Goal: Transaction & Acquisition: Purchase product/service

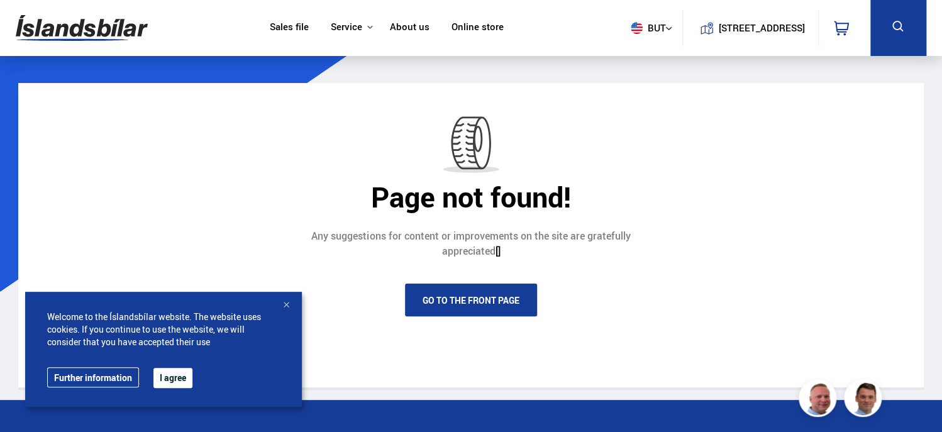
click at [287, 24] on link "Sales file" at bounding box center [289, 27] width 39 height 13
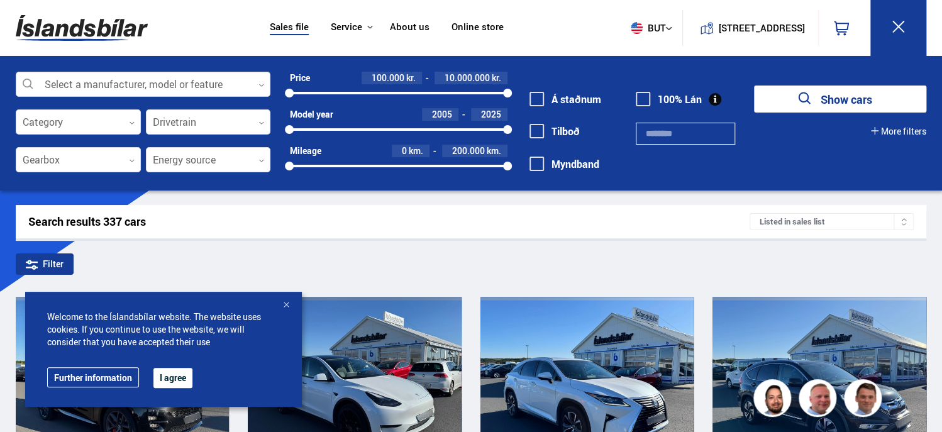
click at [196, 84] on div at bounding box center [143, 84] width 255 height 25
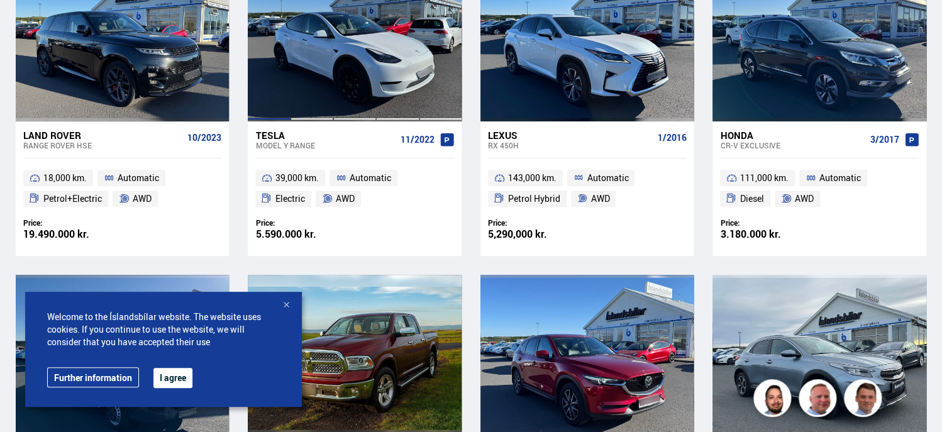
scroll to position [344, 0]
click at [287, 309] on div at bounding box center [286, 305] width 13 height 13
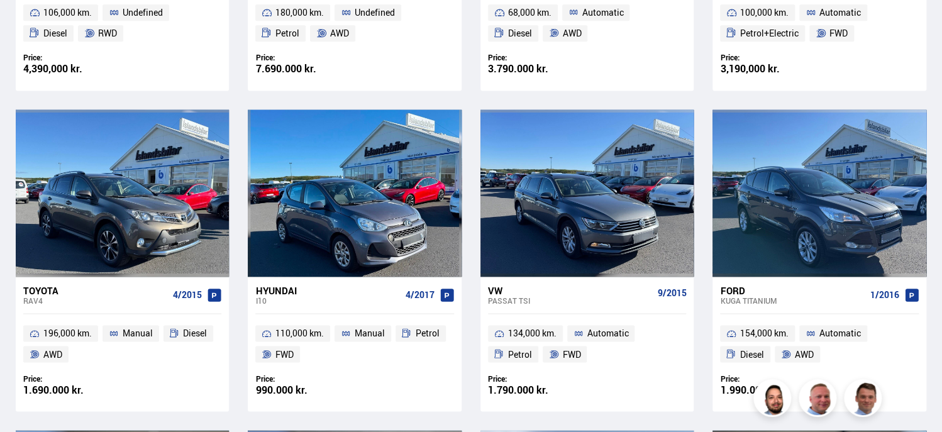
scroll to position [831, 0]
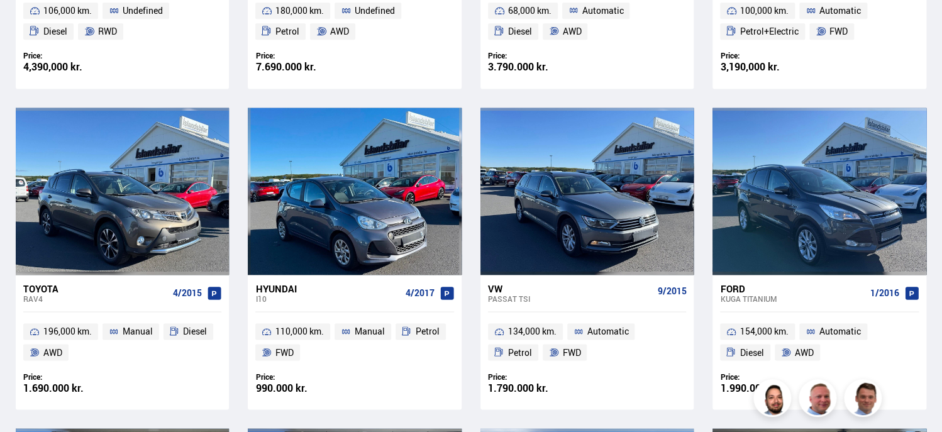
click at [488, 318] on ul "134,000 km. Automatic Petrol FWD" at bounding box center [586, 342] width 213 height 60
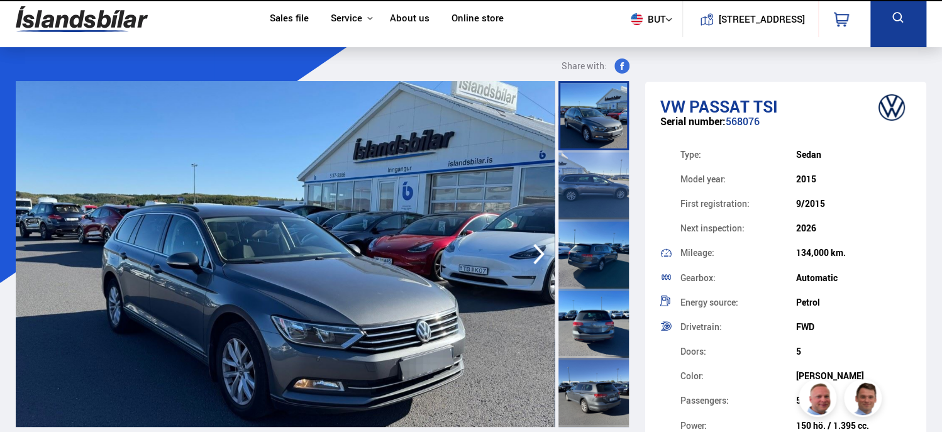
scroll to position [8, 0]
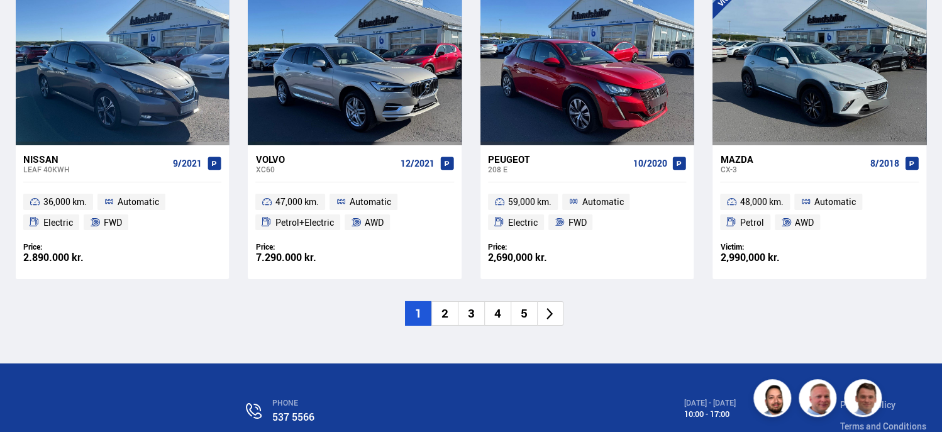
scroll to position [1924, 0]
click at [438, 314] on li "2" at bounding box center [444, 314] width 26 height 25
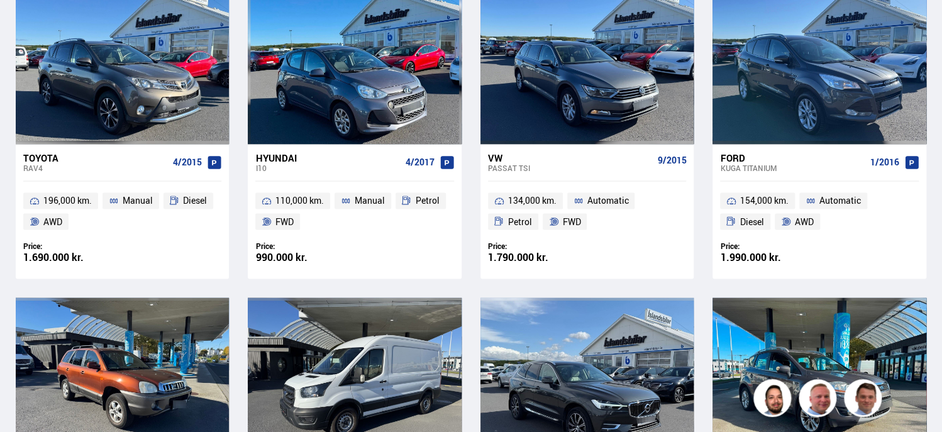
scroll to position [446, 0]
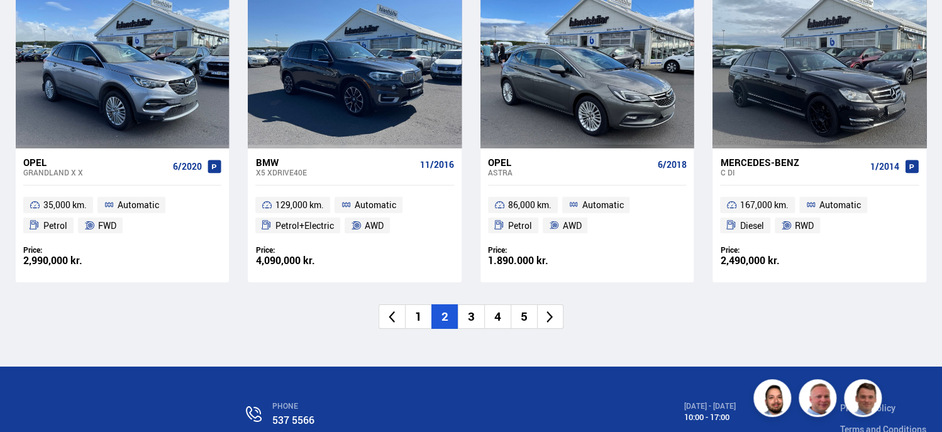
scroll to position [1920, 0]
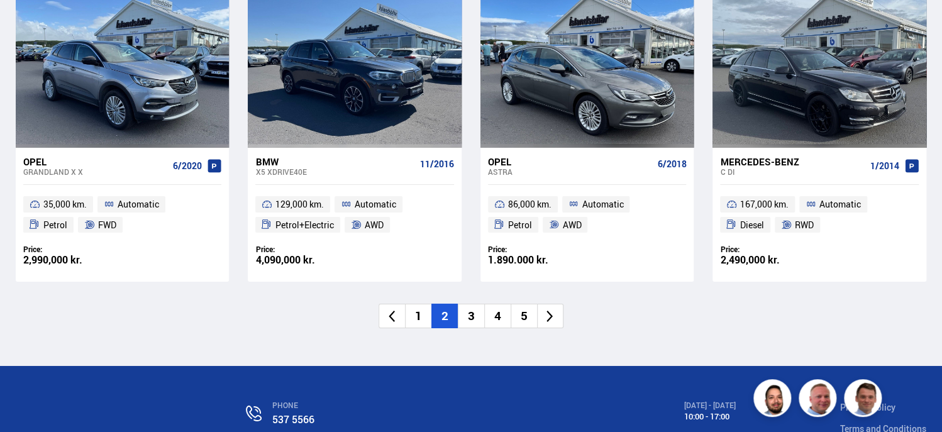
click at [465, 315] on li "3" at bounding box center [471, 316] width 26 height 25
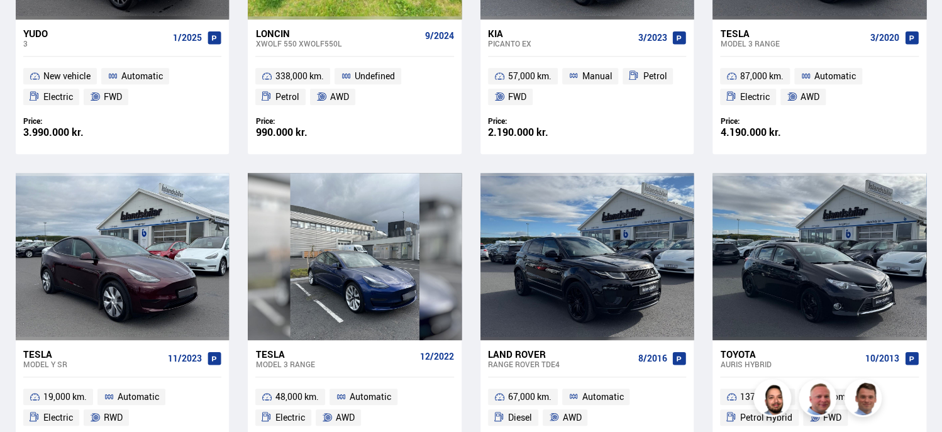
scroll to position [107, 0]
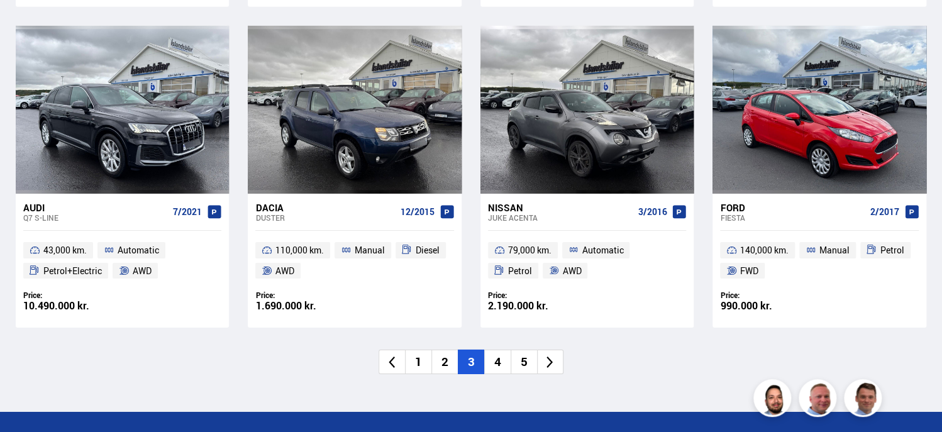
scroll to position [1883, 0]
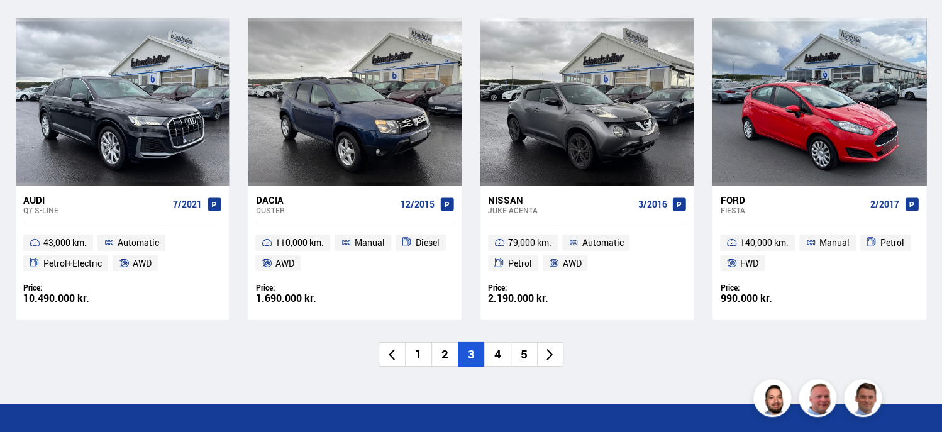
click at [500, 360] on li "4" at bounding box center [497, 354] width 26 height 25
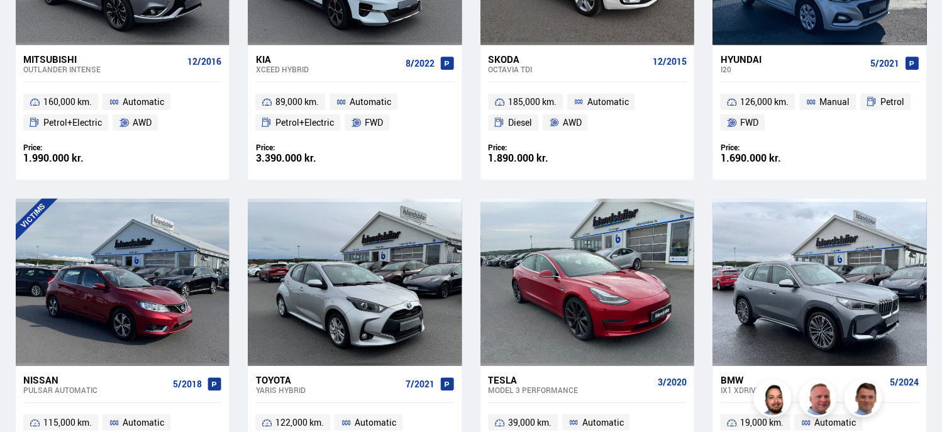
scroll to position [375, 0]
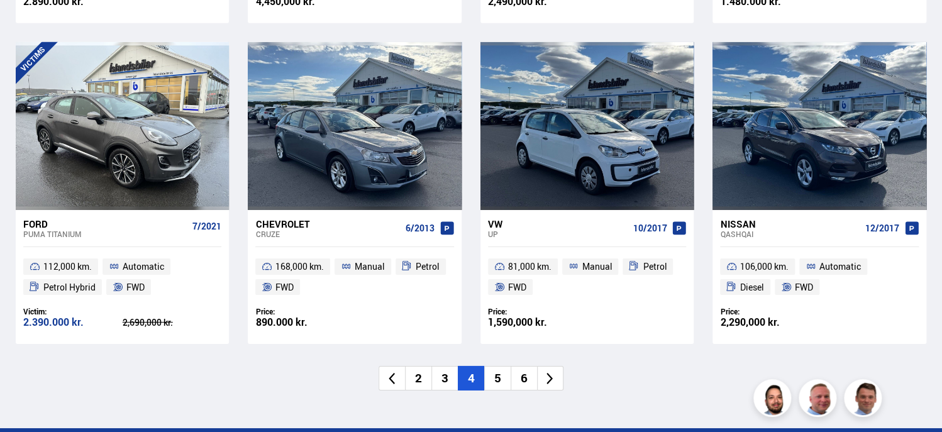
scroll to position [1961, 0]
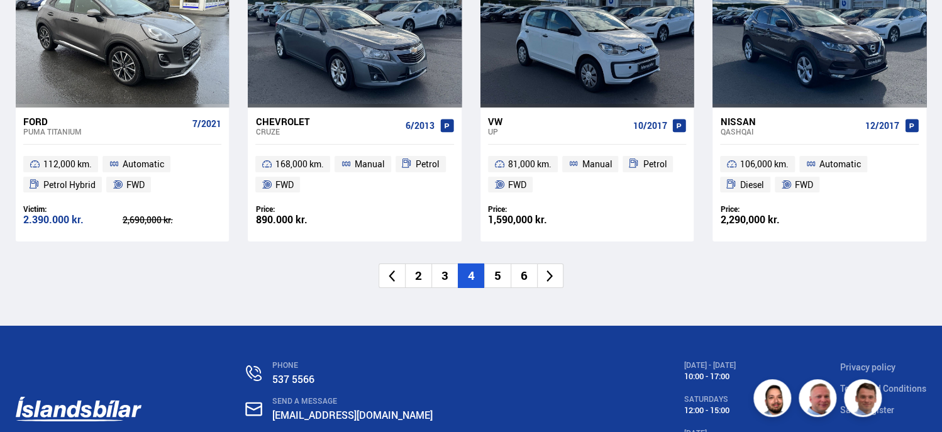
click at [498, 275] on li "5" at bounding box center [497, 275] width 26 height 25
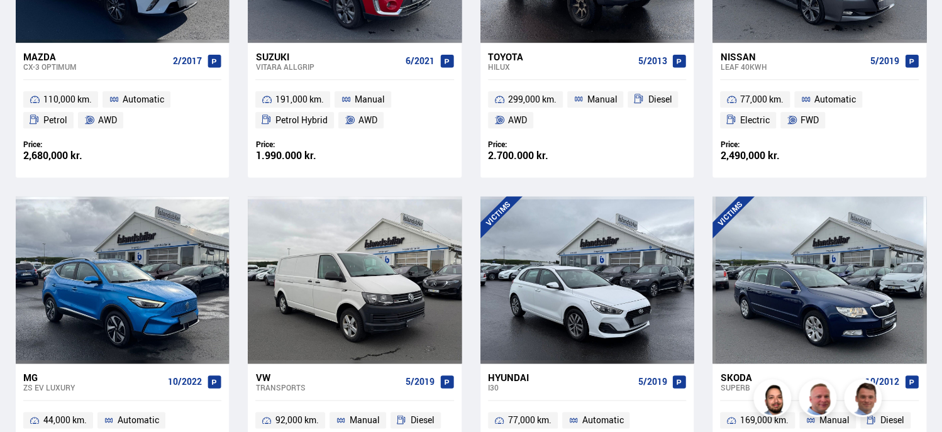
scroll to position [0, 0]
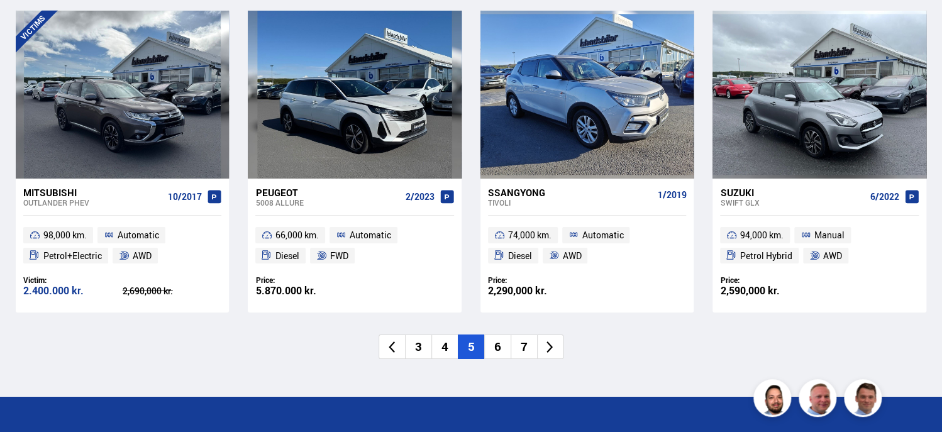
scroll to position [1890, 0]
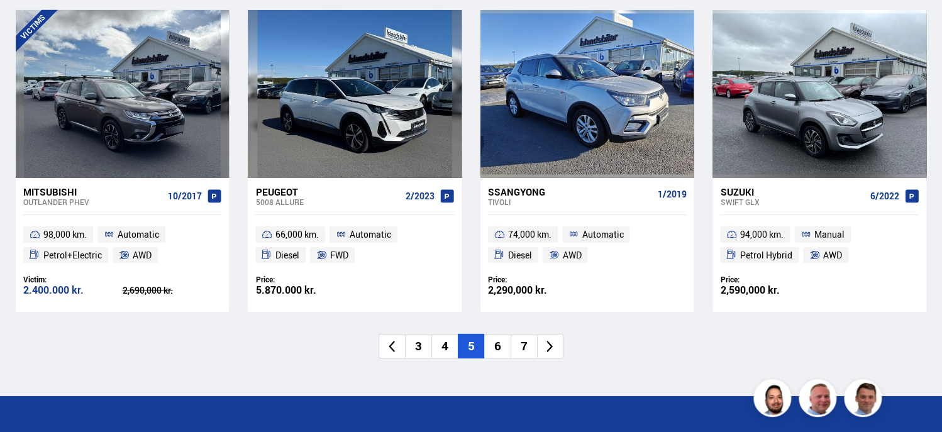
click at [495, 353] on li "6" at bounding box center [497, 346] width 26 height 25
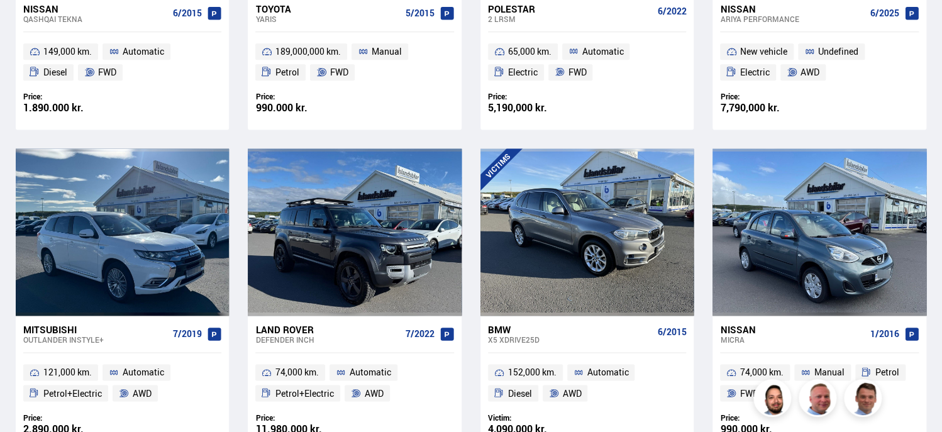
scroll to position [321, 0]
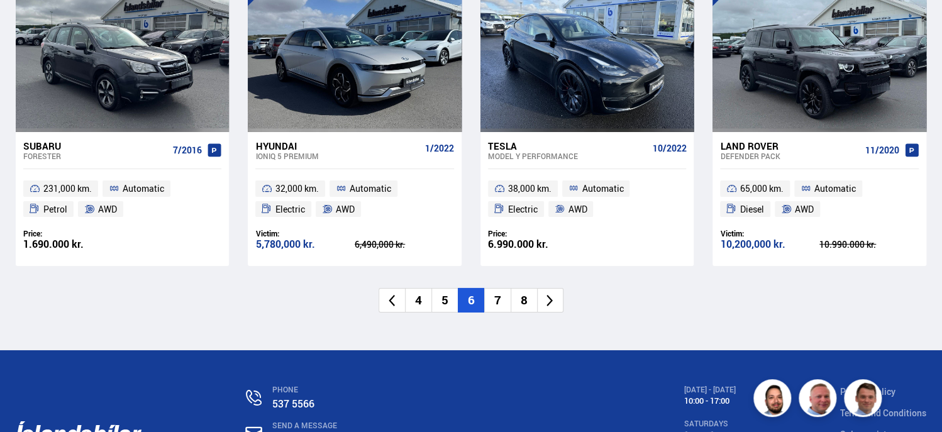
scroll to position [1938, 0]
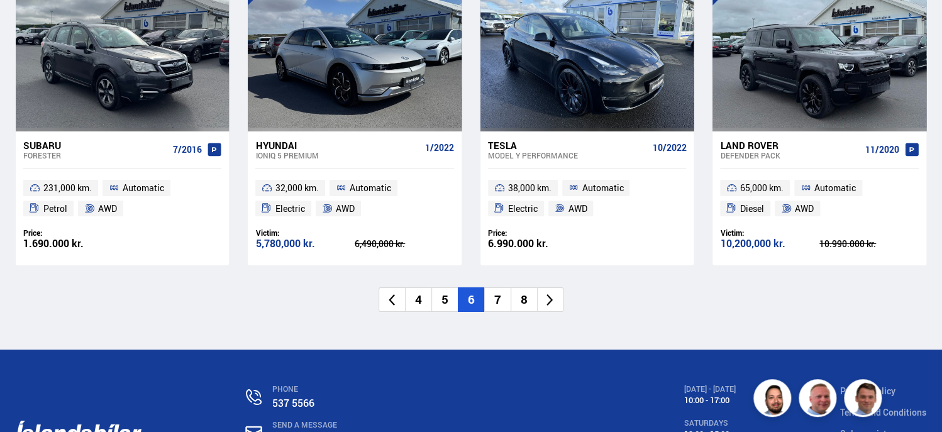
click at [495, 299] on li "7" at bounding box center [497, 299] width 26 height 25
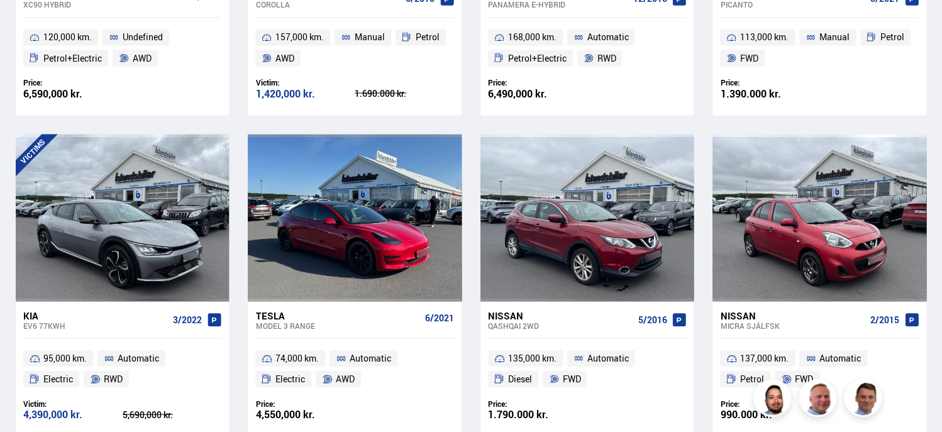
scroll to position [585, 0]
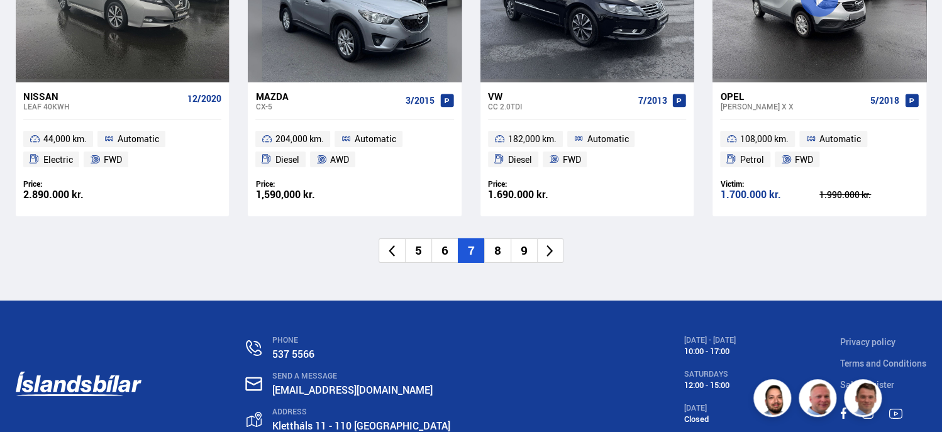
scroll to position [1988, 0]
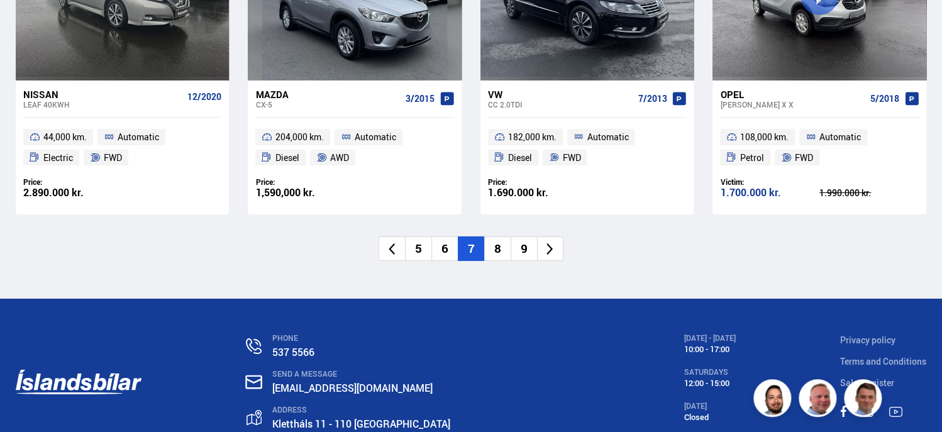
click at [495, 254] on li "8" at bounding box center [497, 248] width 26 height 25
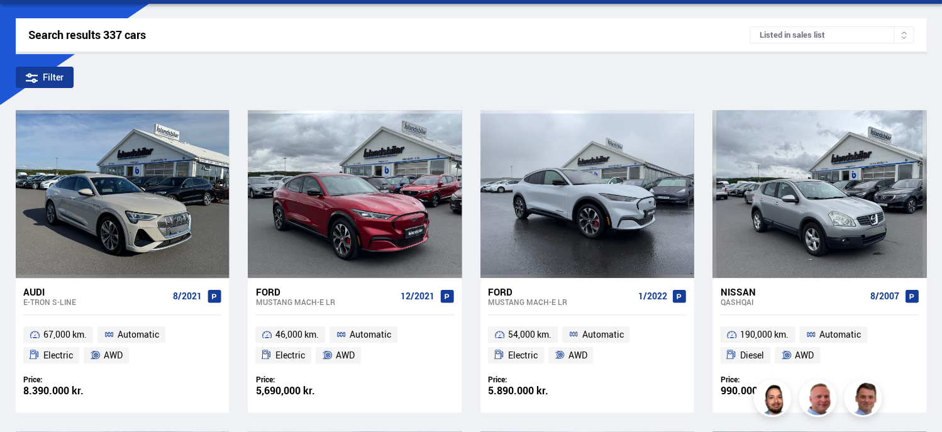
scroll to position [8, 0]
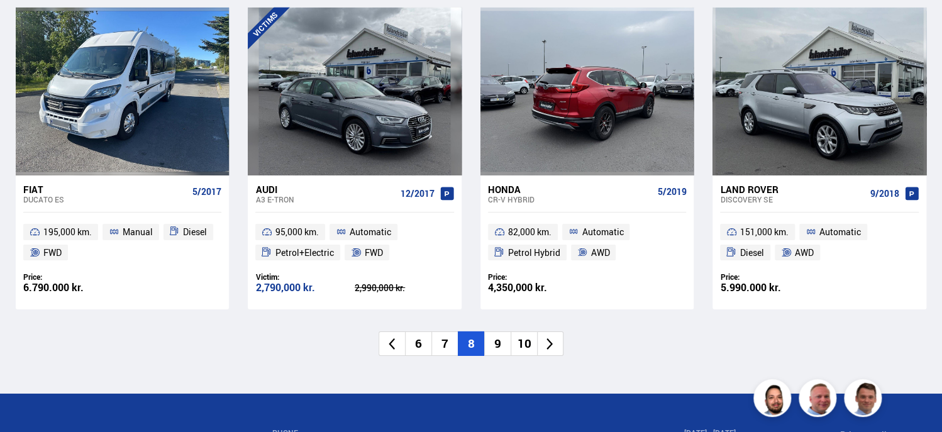
scroll to position [1893, 0]
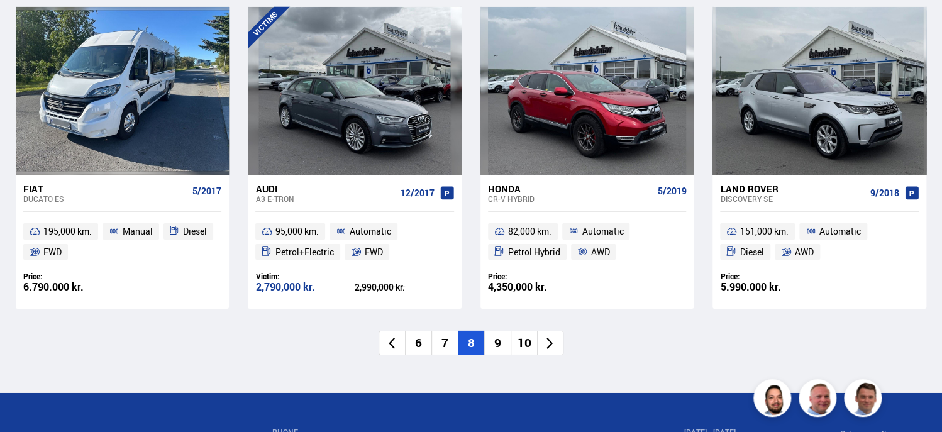
click at [496, 344] on li "9" at bounding box center [497, 343] width 26 height 25
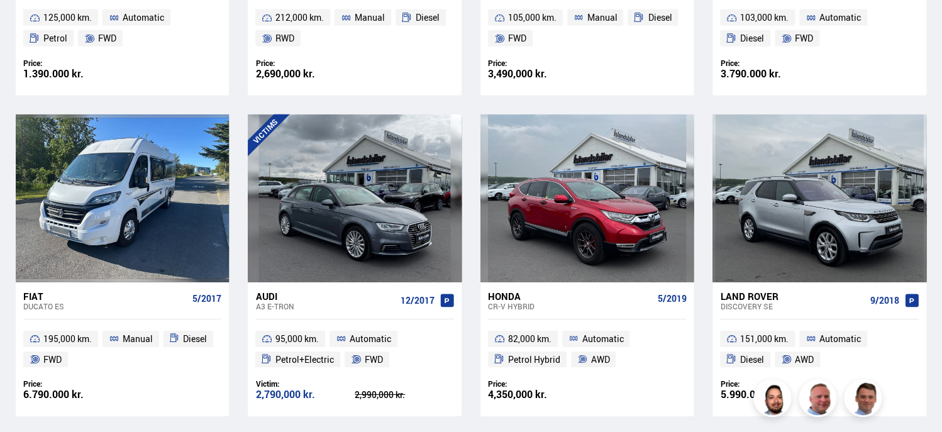
scroll to position [946, 0]
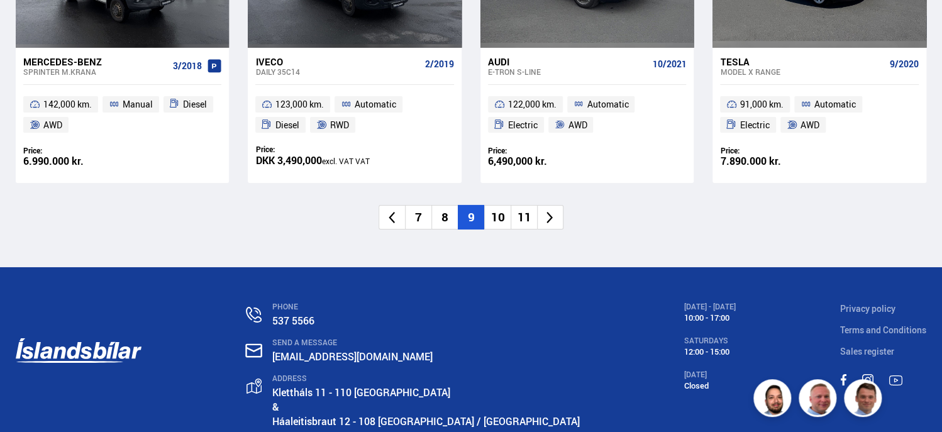
scroll to position [2021, 0]
click at [488, 218] on li "10" at bounding box center [497, 216] width 26 height 25
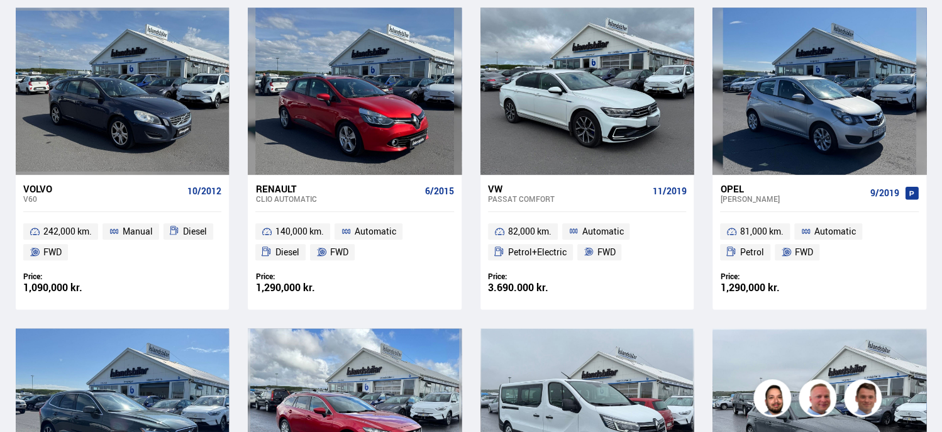
scroll to position [190, 0]
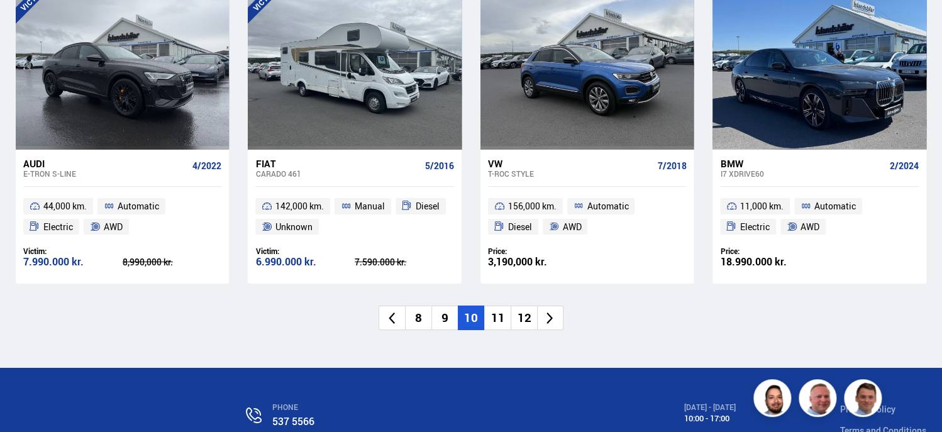
scroll to position [1948, 0]
